Goal: Task Accomplishment & Management: Use online tool/utility

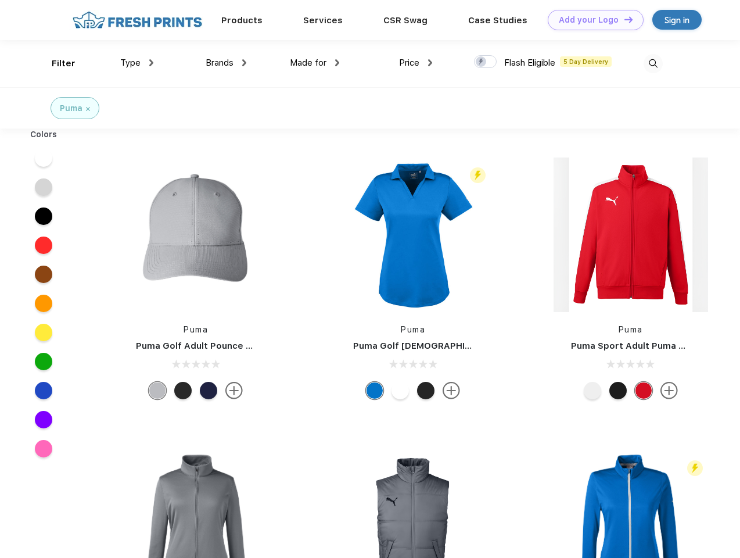
scroll to position [1, 0]
click at [591, 20] on link "Add your Logo Design Tool" at bounding box center [596, 20] width 96 height 20
click at [0, 0] on div "Design Tool" at bounding box center [0, 0] width 0 height 0
click at [623, 19] on link "Add your Logo Design Tool" at bounding box center [596, 20] width 96 height 20
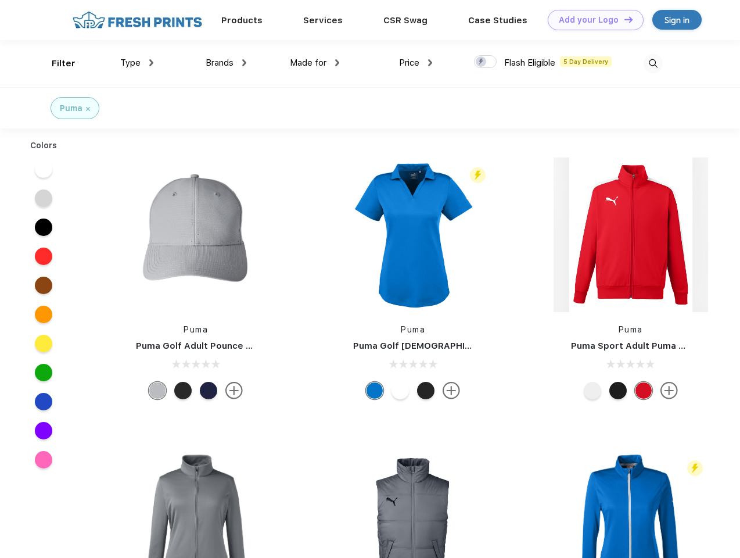
click at [56, 63] on div "Filter" at bounding box center [64, 63] width 24 height 13
click at [137, 63] on span "Type" at bounding box center [130, 62] width 20 height 10
click at [226, 63] on span "Brands" at bounding box center [220, 62] width 28 height 10
click at [315, 63] on span "Made for" at bounding box center [308, 62] width 37 height 10
click at [416, 63] on span "Price" at bounding box center [409, 62] width 20 height 10
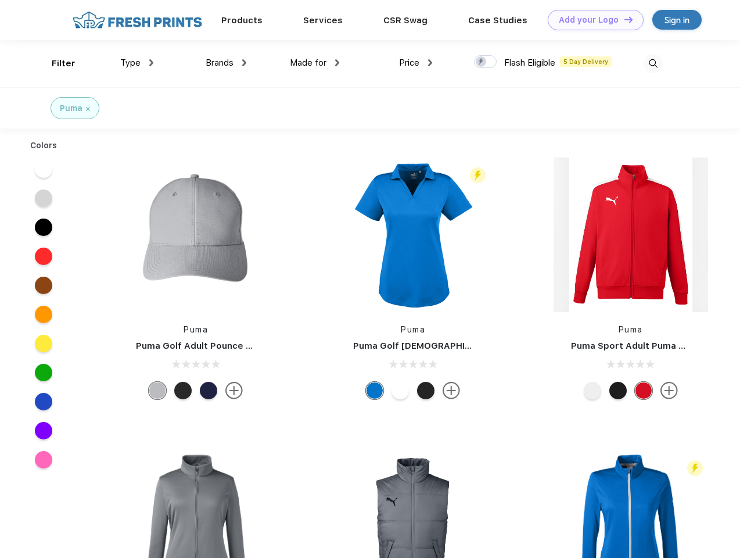
click at [486, 62] on div at bounding box center [485, 61] width 23 height 13
click at [481, 62] on input "checkbox" at bounding box center [478, 59] width 8 height 8
click at [653, 63] on img at bounding box center [653, 63] width 19 height 19
